Goal: Find specific page/section: Find specific page/section

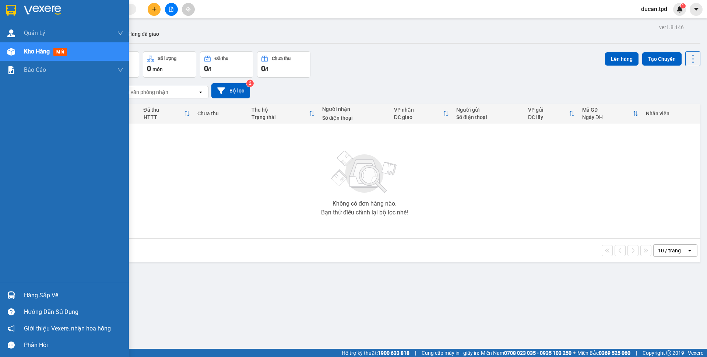
click at [8, 297] on img at bounding box center [11, 295] width 8 height 8
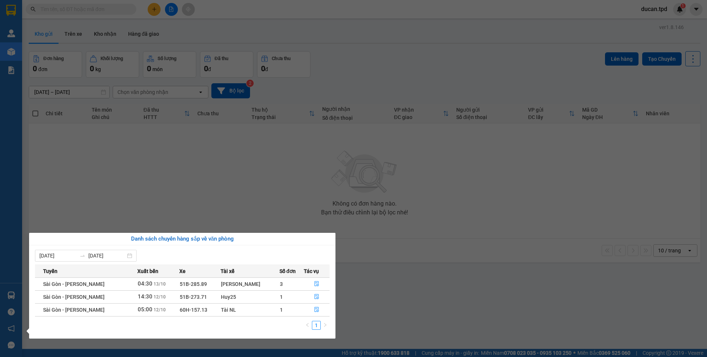
click at [286, 184] on section "Kết quả tìm kiếm ( 0 ) Bộ lọc No Data ducan.tpd 1 Quản [PERSON_NAME] lý khách h…" at bounding box center [353, 178] width 707 height 357
